Goal: Task Accomplishment & Management: Complete application form

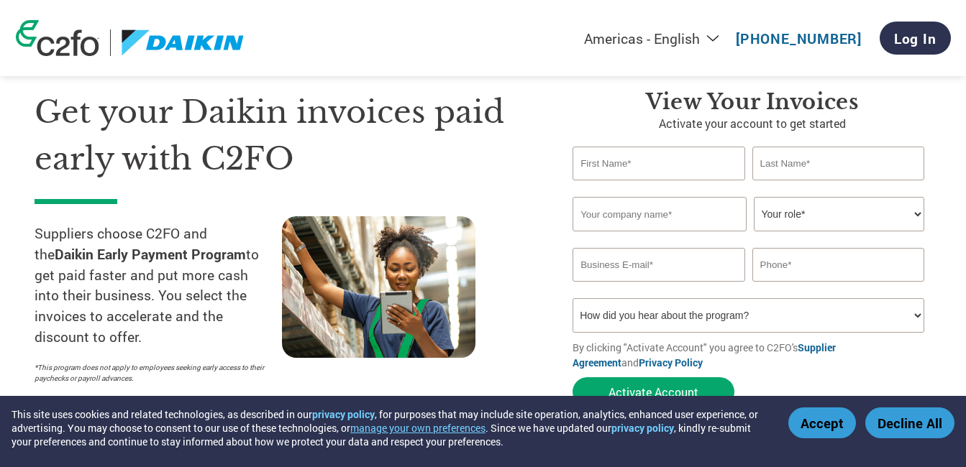
scroll to position [72, 0]
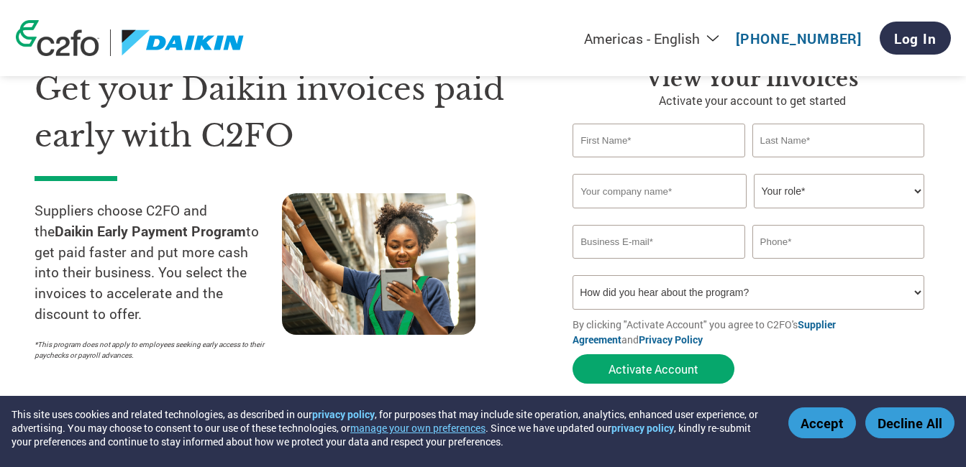
click at [642, 144] on input "text" at bounding box center [658, 141] width 172 height 34
type input "[PERSON_NAME]"
type input "Nair"
click at [612, 183] on input "KSW" at bounding box center [659, 191] width 174 height 35
type input "KSW India Private Limited"
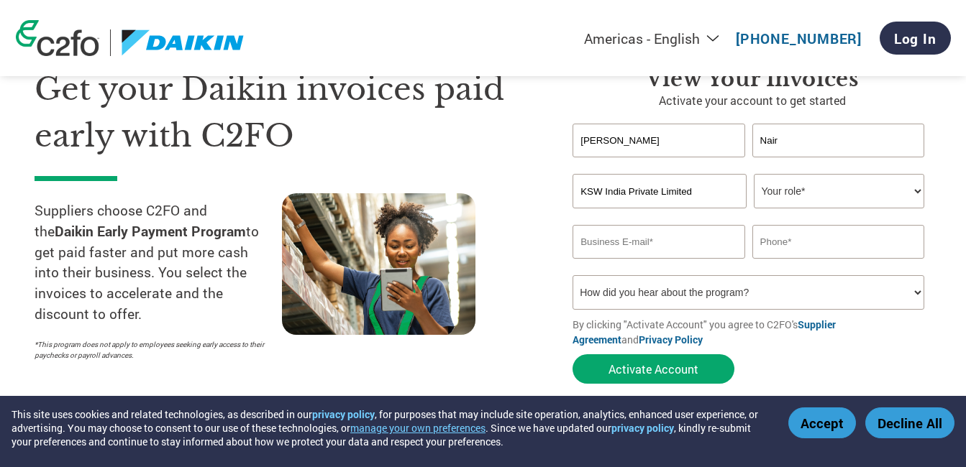
type input "[EMAIL_ADDRESS][DOMAIN_NAME]"
type input "09810074896"
type input "KSW India Private Limited"
click at [511, 210] on div at bounding box center [405, 280] width 247 height 175
click at [800, 193] on select "Your role* CFO Controller Credit Manager Finance Director Treasurer CEO Preside…" at bounding box center [839, 191] width 170 height 35
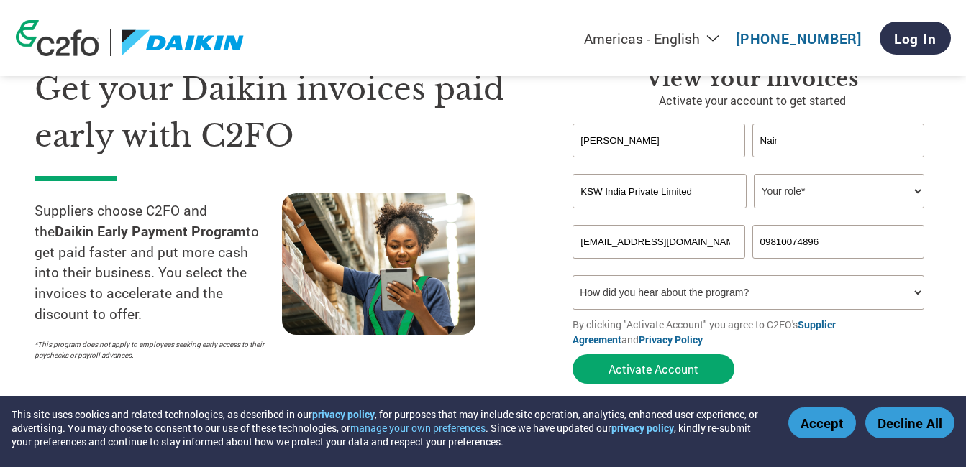
select select "OFFICE_MANAGER"
click at [754, 174] on select "Your role* CFO Controller Credit Manager Finance Director Treasurer CEO Preside…" at bounding box center [839, 191] width 170 height 35
click at [715, 241] on input "[EMAIL_ADDRESS][DOMAIN_NAME]" at bounding box center [658, 242] width 172 height 34
click at [853, 239] on input "09810074896" at bounding box center [838, 242] width 172 height 34
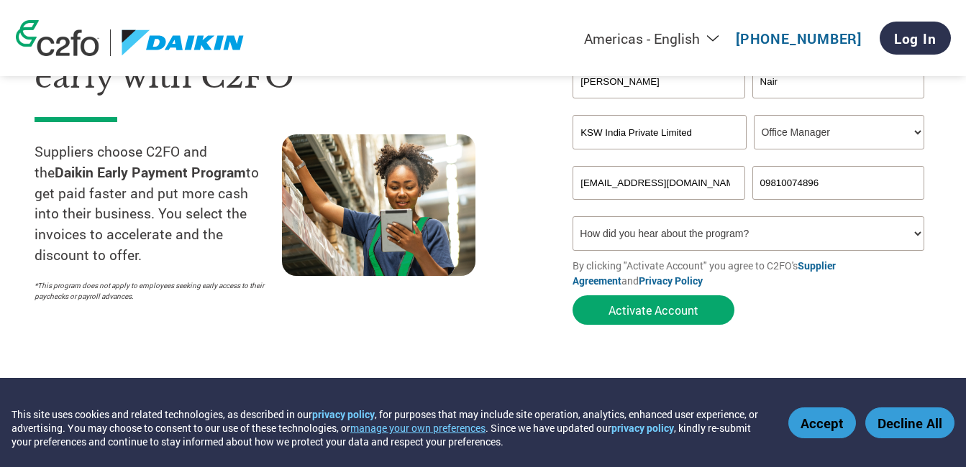
scroll to position [121, 0]
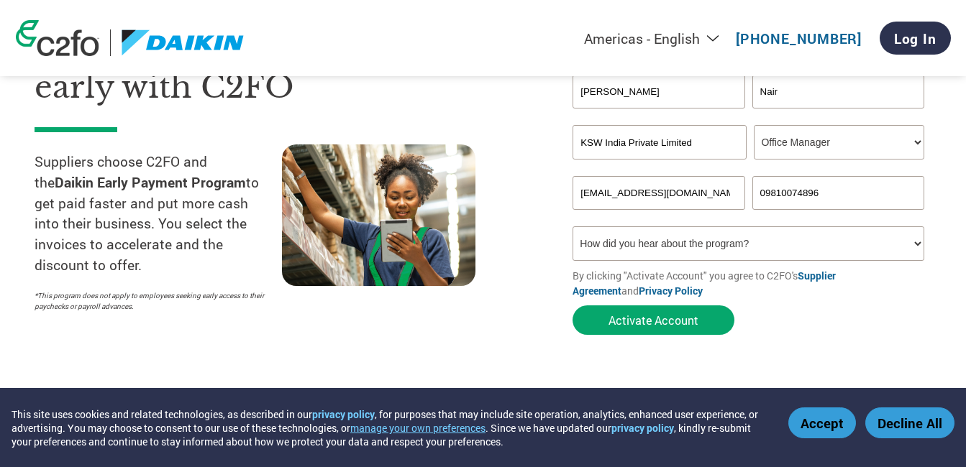
click at [765, 188] on input "09810074896" at bounding box center [838, 193] width 172 height 34
click at [955, 205] on section "Get your Daikin invoices paid early with C2FO Suppliers choose C2FO and the Dai…" at bounding box center [483, 163] width 966 height 452
click at [755, 188] on input "9810074896" at bounding box center [838, 193] width 172 height 34
type input "09810074896"
click at [956, 191] on section "Get your Daikin invoices paid early with C2FO Suppliers choose C2FO and the Dai…" at bounding box center [483, 163] width 966 height 452
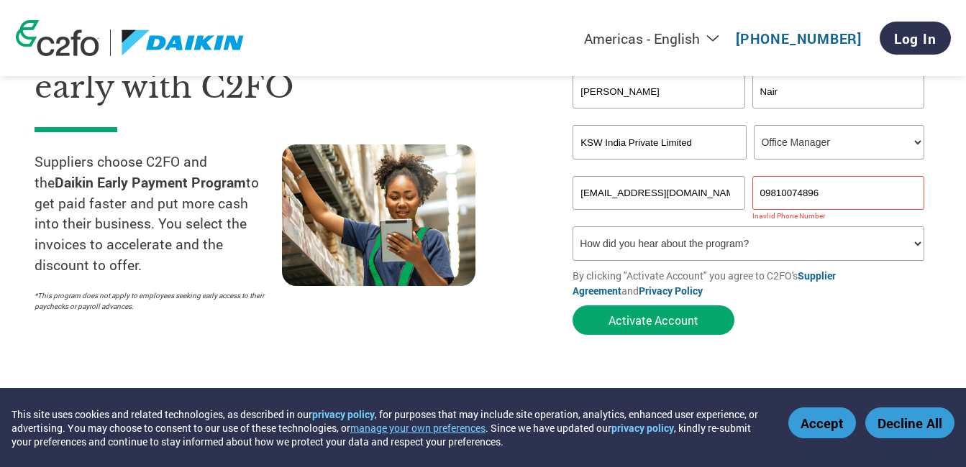
click at [715, 244] on select "How did you hear about the program? Received a letter Email Social Media Online…" at bounding box center [748, 243] width 352 height 35
select select "Email"
click at [572, 226] on select "How did you hear about the program? Received a letter Email Social Media Online…" at bounding box center [748, 243] width 352 height 35
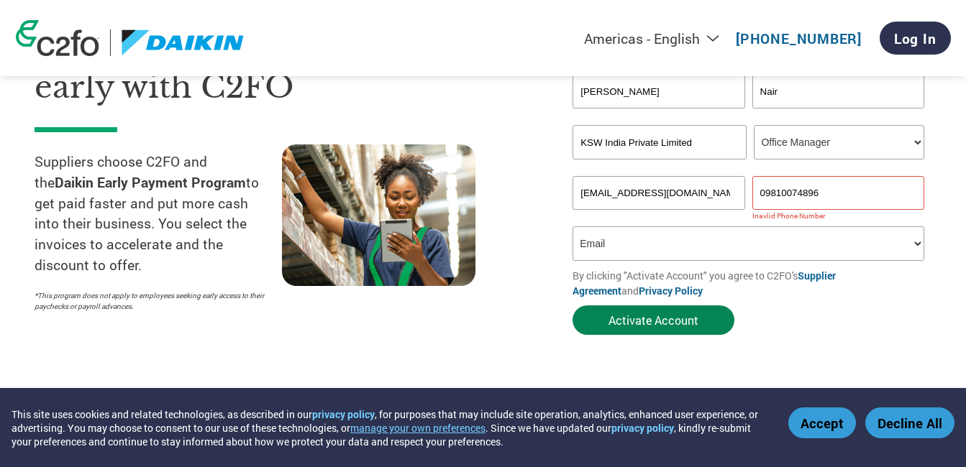
click at [669, 319] on button "Activate Account" at bounding box center [653, 320] width 162 height 29
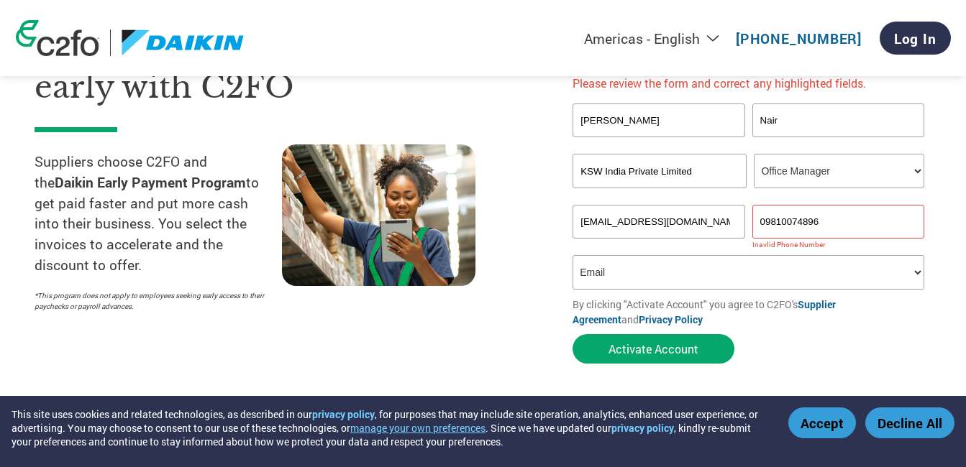
drag, startPoint x: 840, startPoint y: 220, endPoint x: 745, endPoint y: 219, distance: 94.9
click at [745, 219] on div "[EMAIL_ADDRESS][DOMAIN_NAME] 09810074896" at bounding box center [751, 222] width 359 height 34
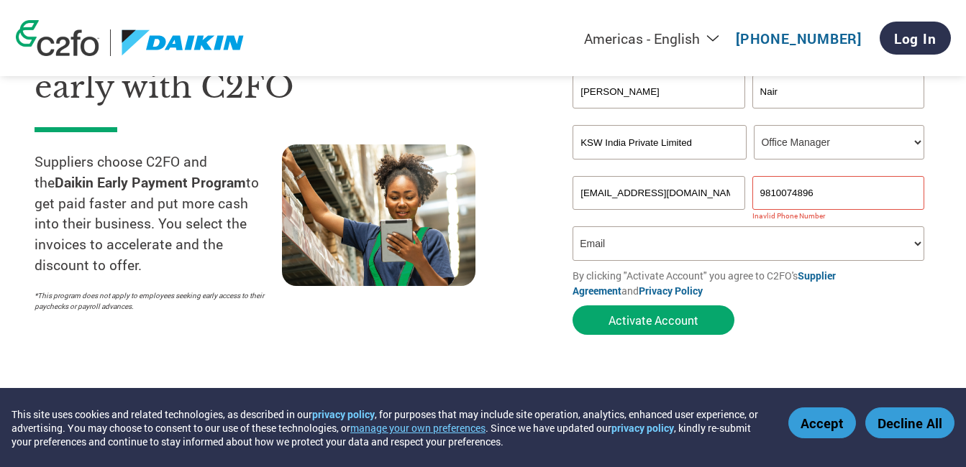
type input "9810074896"
click at [955, 324] on section "Get your Daikin invoices paid early with C2FO Suppliers choose C2FO and the Dai…" at bounding box center [483, 163] width 966 height 452
click at [605, 245] on select "How did you hear about the program? Received a letter Email Social Media Online…" at bounding box center [748, 243] width 352 height 35
drag, startPoint x: 685, startPoint y: 195, endPoint x: 490, endPoint y: 192, distance: 195.6
click at [490, 192] on div "Get your Daikin invoices paid early with C2FO Suppliers choose C2FO and the Dai…" at bounding box center [483, 151] width 897 height 383
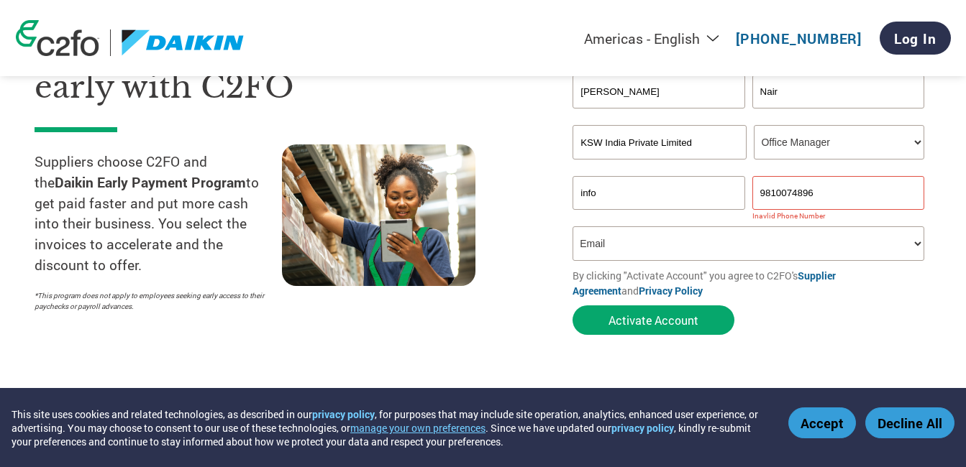
type input "[EMAIL_ADDRESS][DOMAIN_NAME]"
click at [617, 242] on select "How did you hear about the program? Received a letter Email Social Media Online…" at bounding box center [748, 243] width 352 height 35
click at [572, 226] on select "How did you hear about the program? Received a letter Email Social Media Online…" at bounding box center [748, 243] width 352 height 35
click at [559, 265] on div "View Your Invoices Activate your account to get started [PERSON_NAME] Invalid f…" at bounding box center [741, 179] width 380 height 325
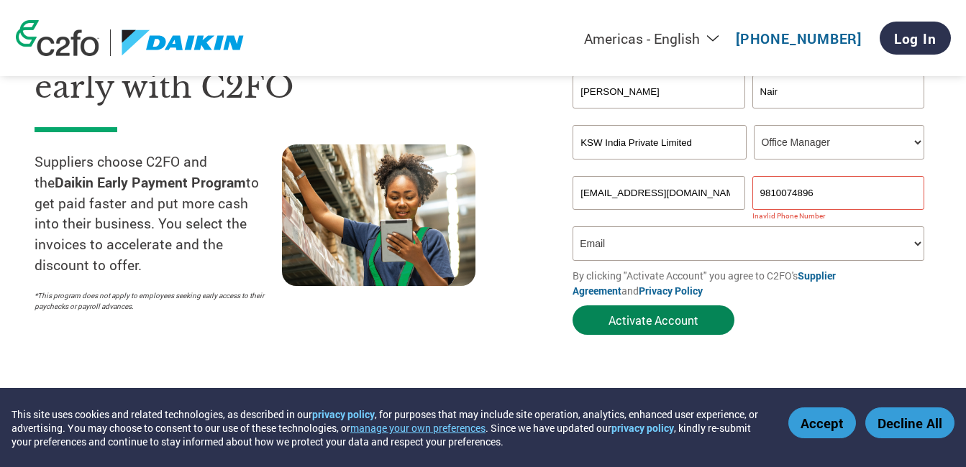
click at [623, 317] on button "Activate Account" at bounding box center [653, 320] width 162 height 29
